Goal: Task Accomplishment & Management: Use online tool/utility

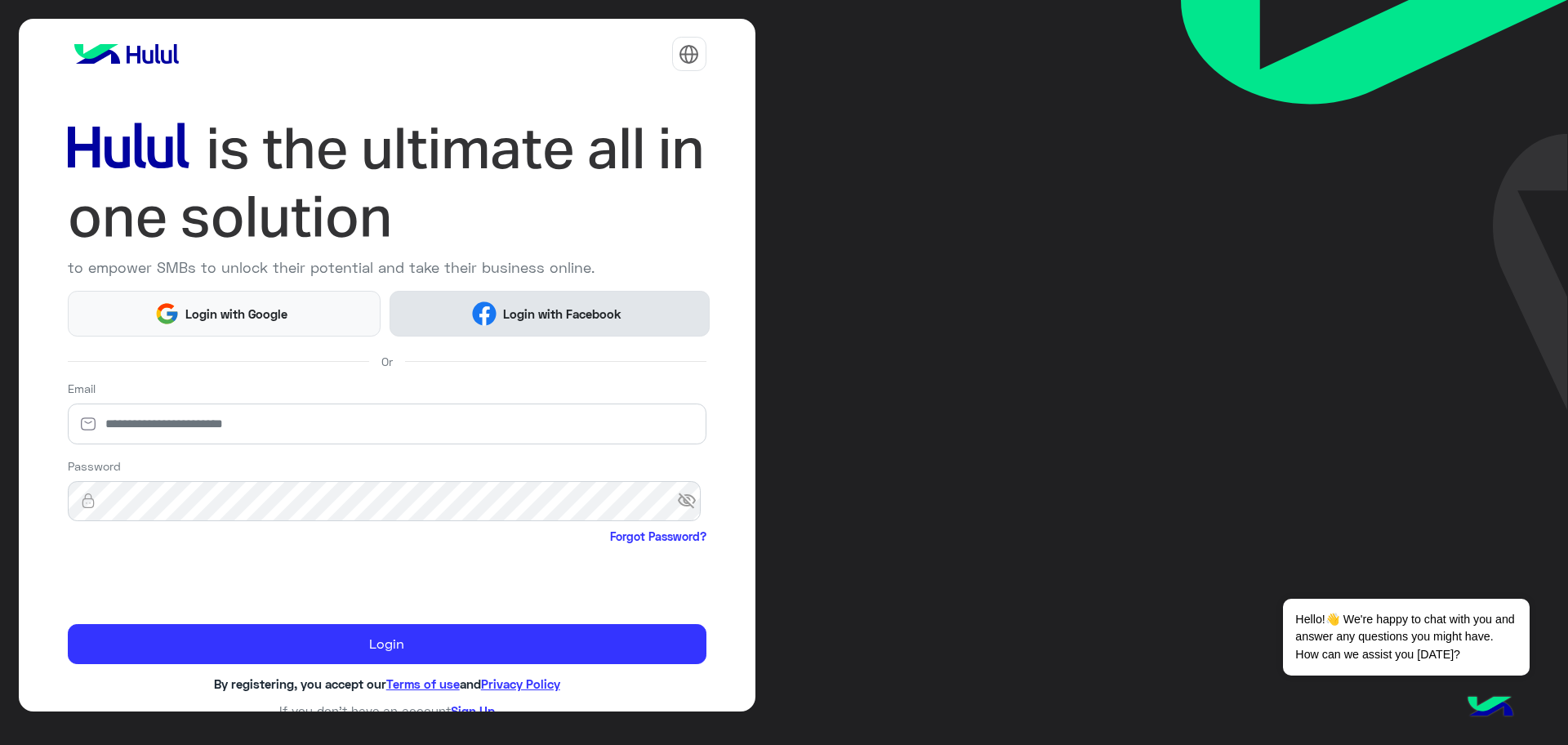
click at [565, 317] on span "Login with Facebook" at bounding box center [561, 314] width 130 height 19
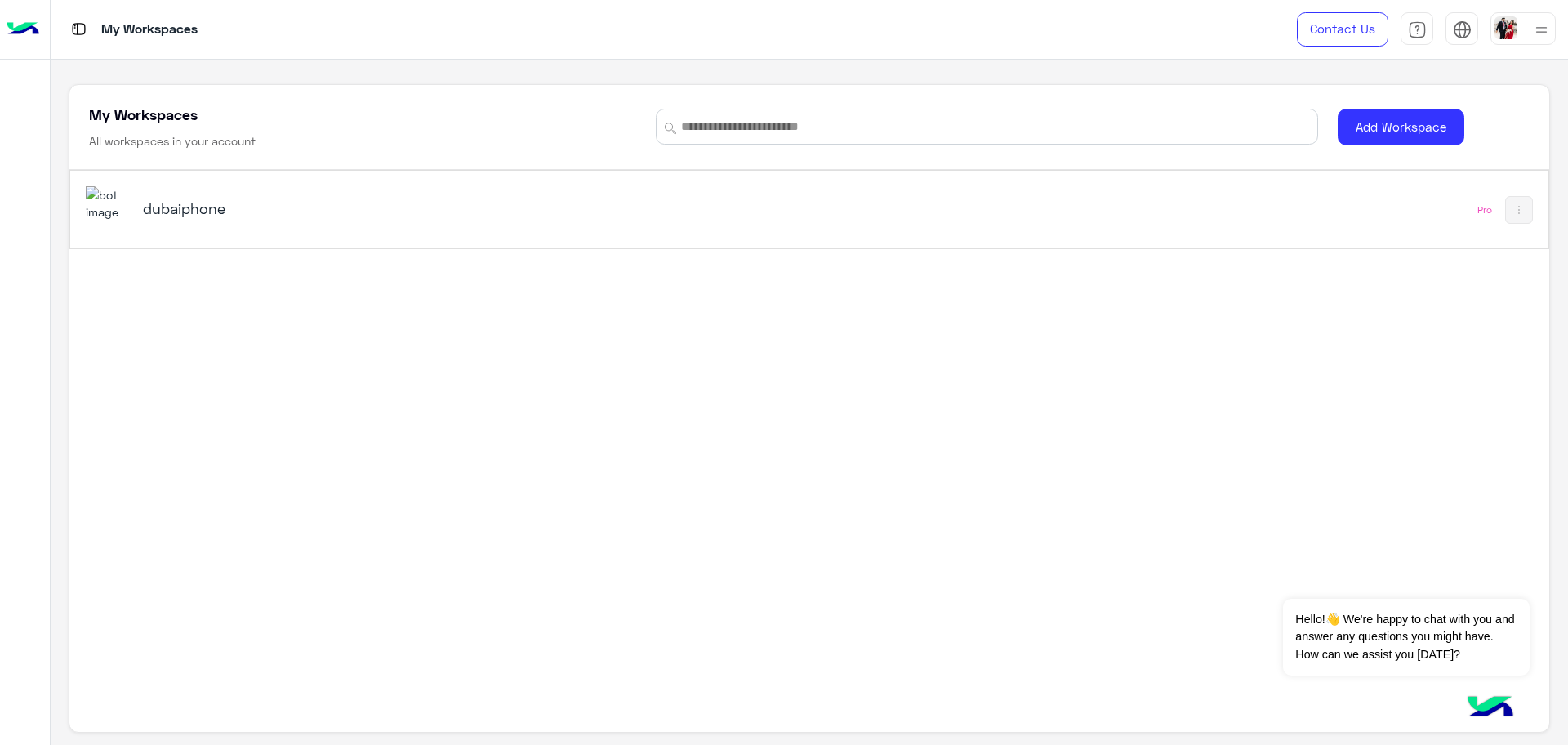
click at [178, 198] on h5 "dubaiphone" at bounding box center [403, 208] width 521 height 19
